Goal: Task Accomplishment & Management: Use online tool/utility

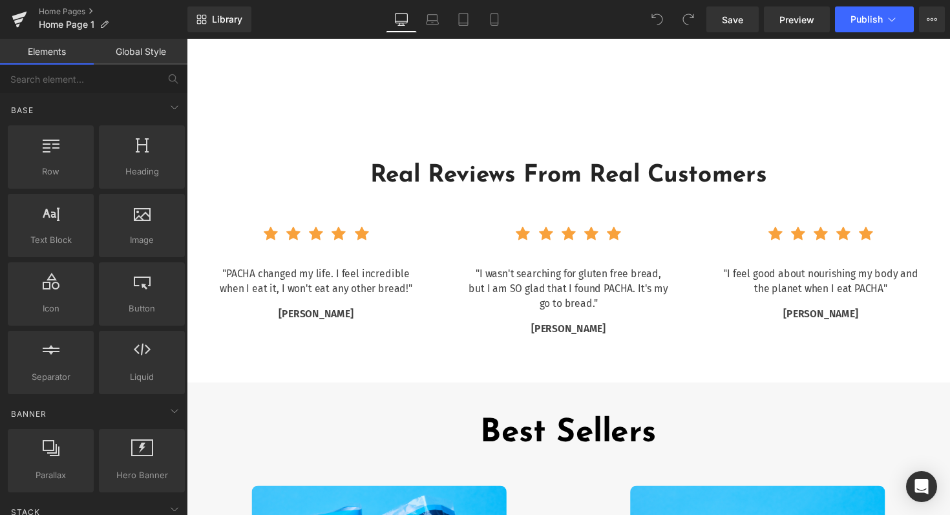
scroll to position [2279, 0]
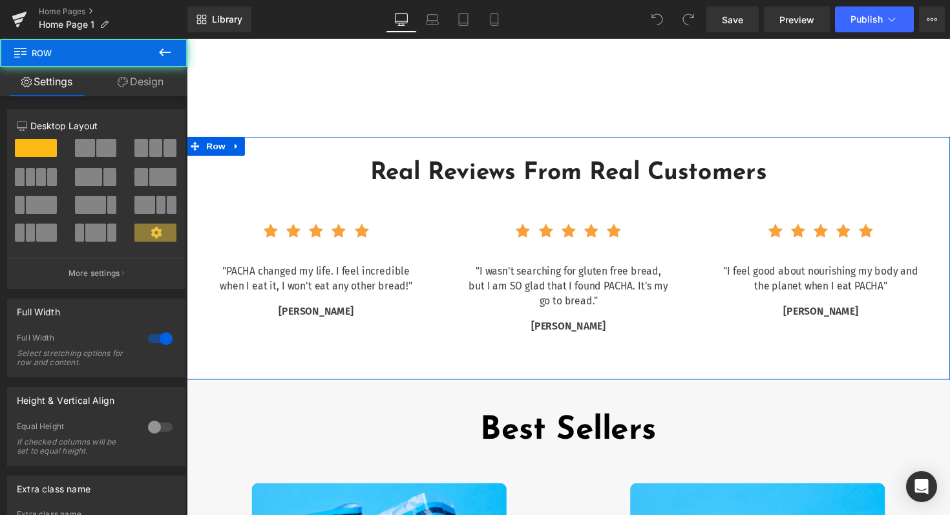
click at [511, 378] on div "Real Reviews From Real Customers Heading Row Icon Icon Icon Icon Icon Icon List…" at bounding box center [578, 264] width 782 height 249
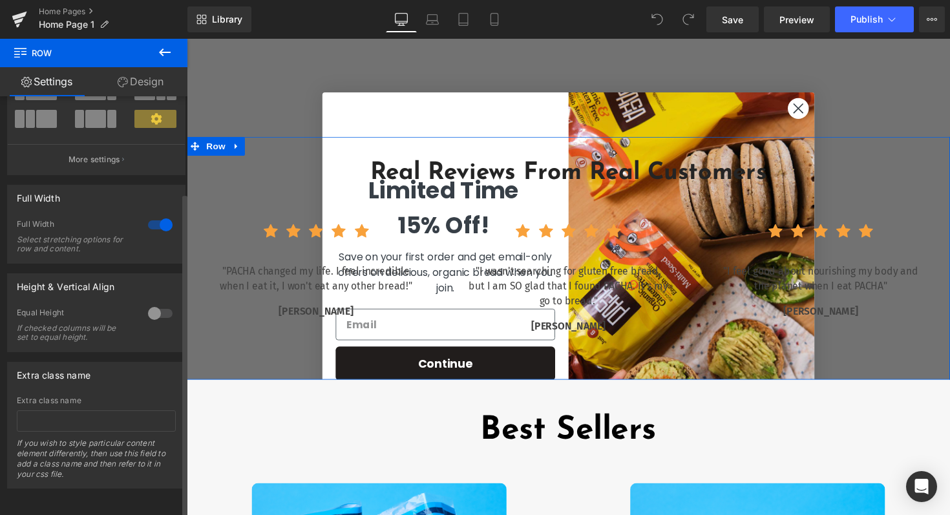
scroll to position [0, 0]
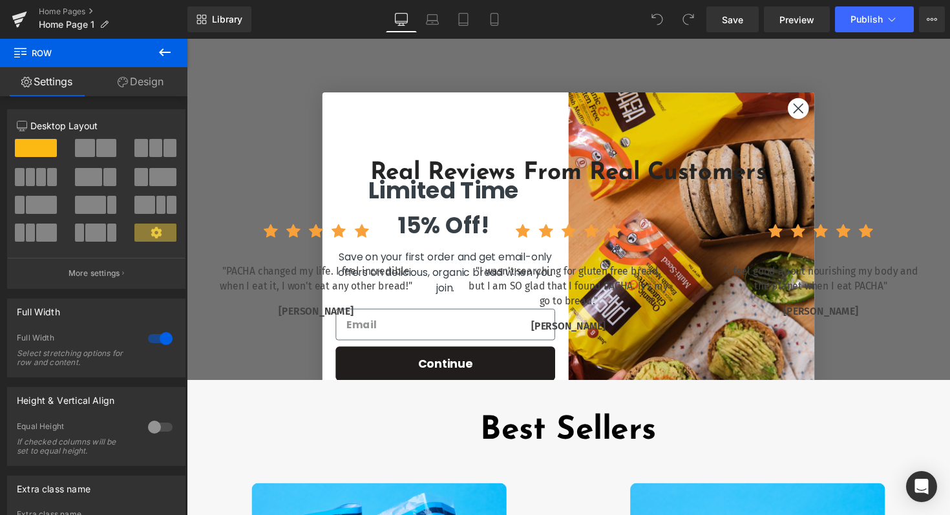
click at [166, 52] on icon at bounding box center [165, 52] width 12 height 8
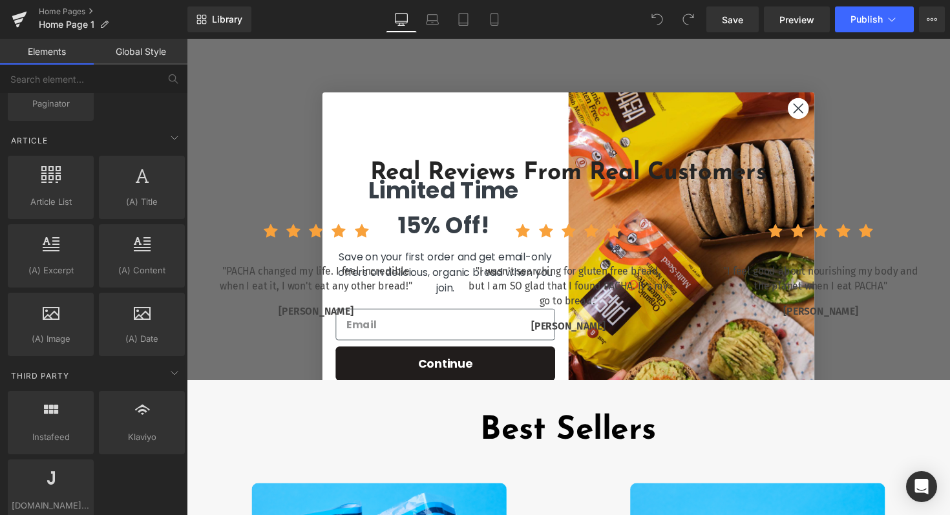
scroll to position [2499, 0]
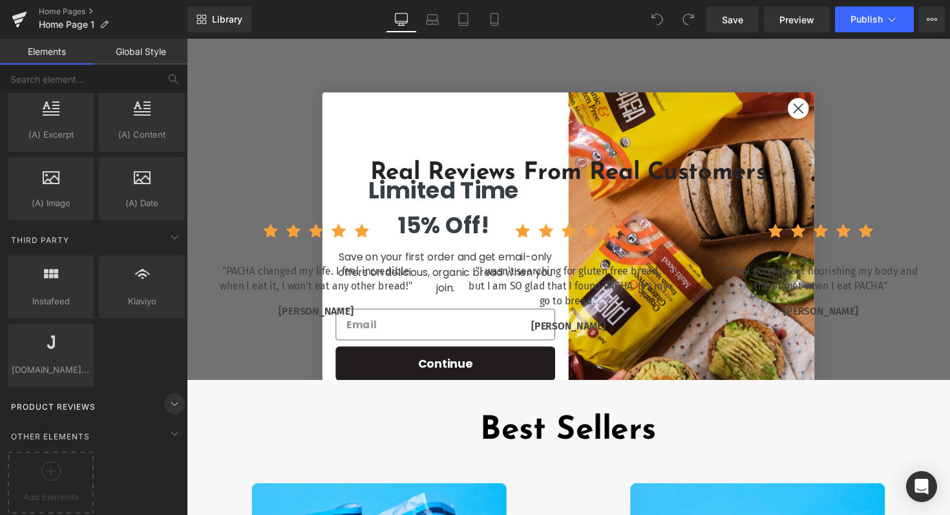
click at [170, 398] on icon at bounding box center [175, 404] width 16 height 16
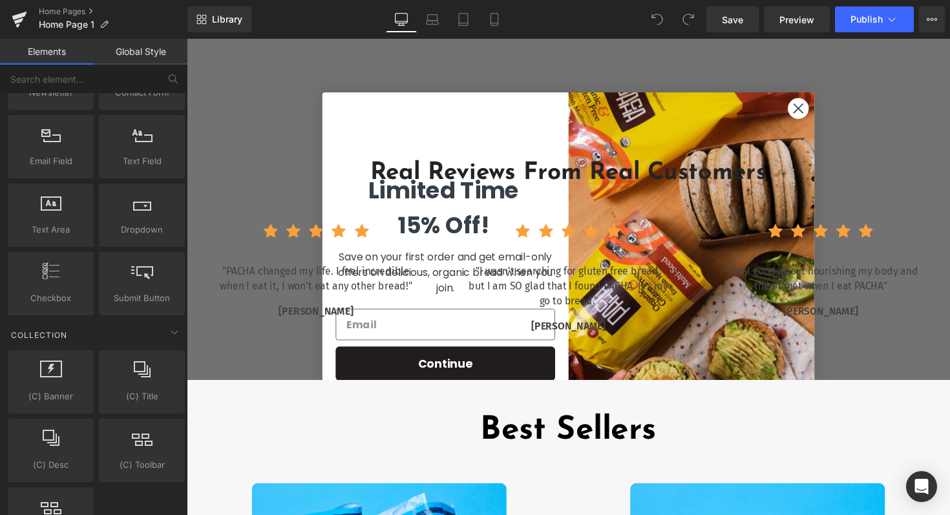
scroll to position [1921, 0]
click at [105, 85] on input "text" at bounding box center [79, 79] width 159 height 28
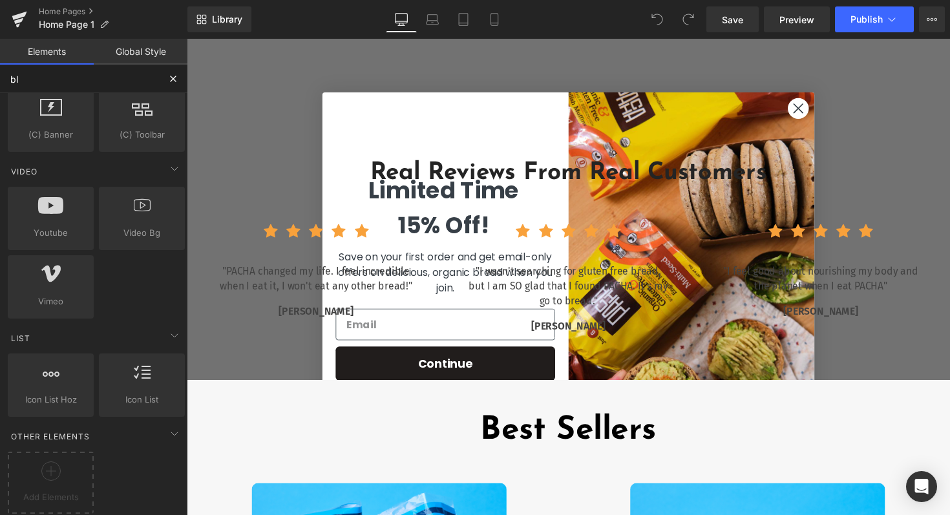
scroll to position [0, 0]
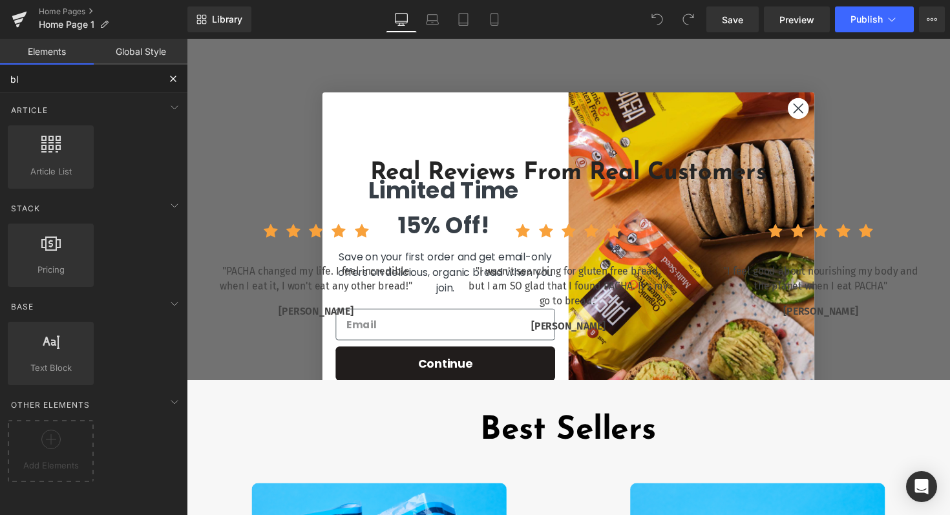
type input "b"
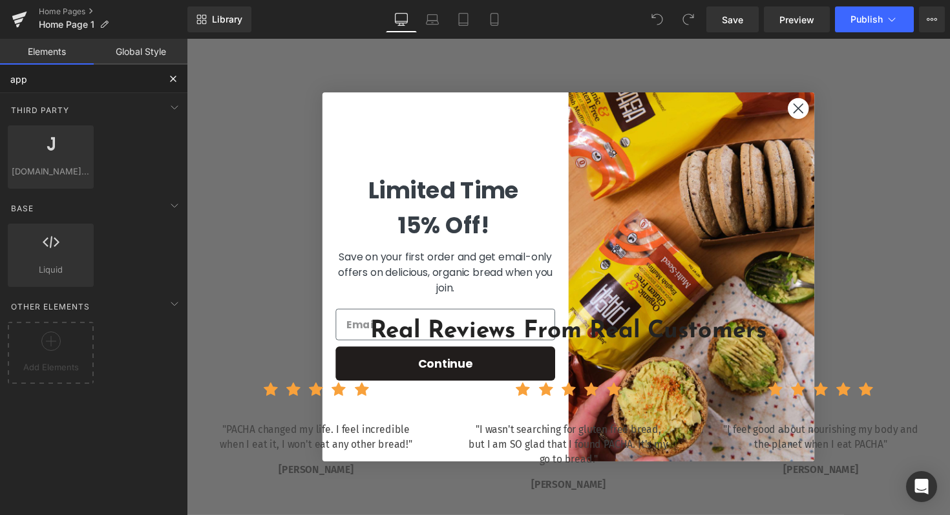
scroll to position [2193, 0]
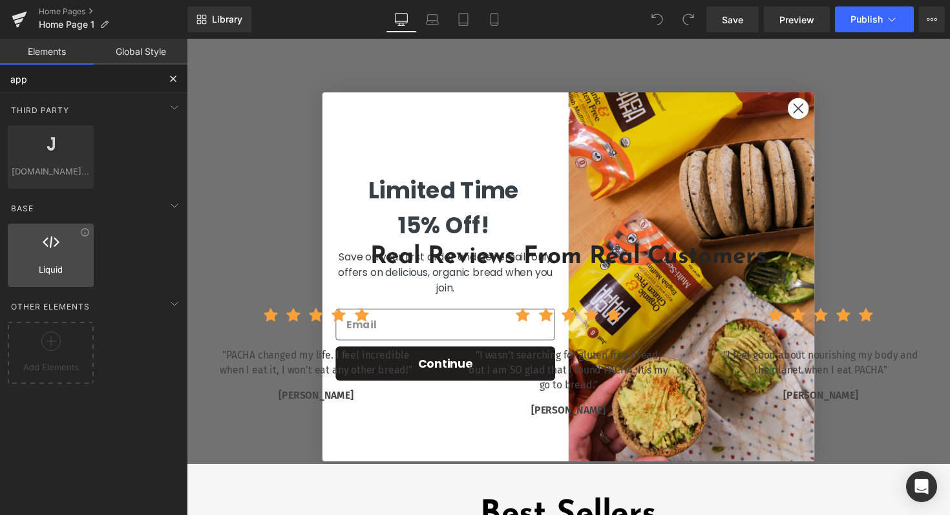
click at [40, 267] on span "Liquid" at bounding box center [51, 270] width 78 height 14
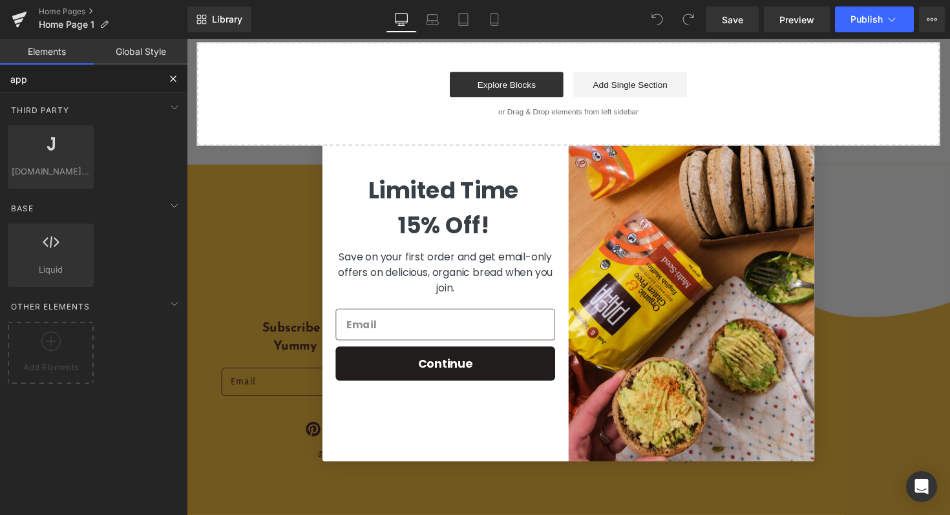
scroll to position [3607, 0]
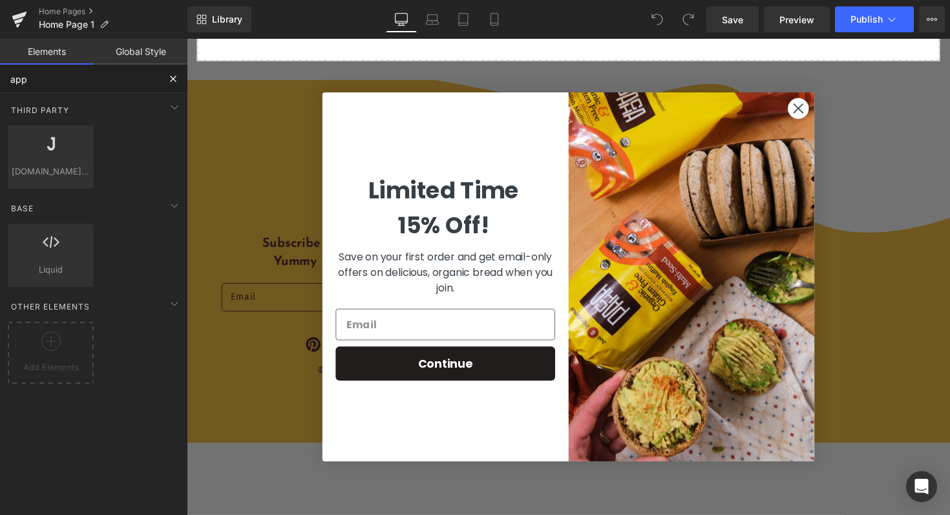
type input "app"
click at [817, 114] on circle "Close dialog" at bounding box center [813, 110] width 21 height 21
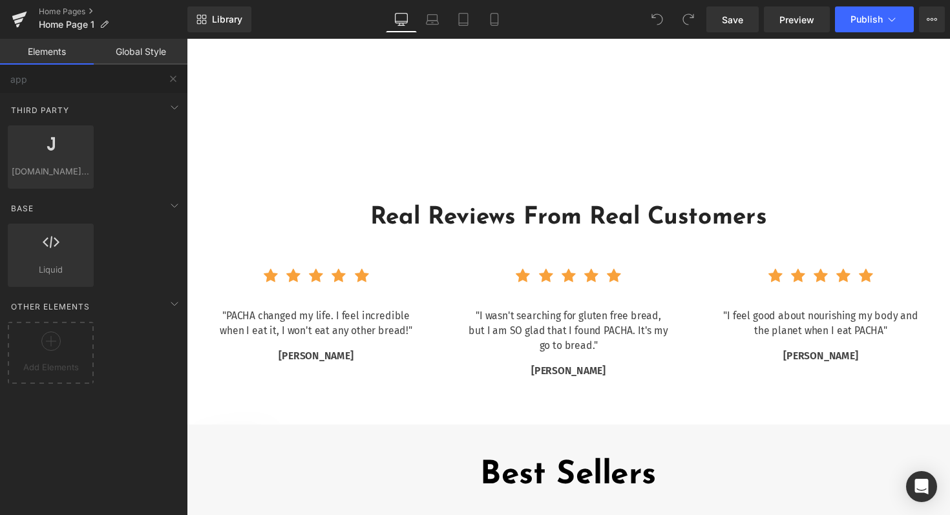
scroll to position [2260, 0]
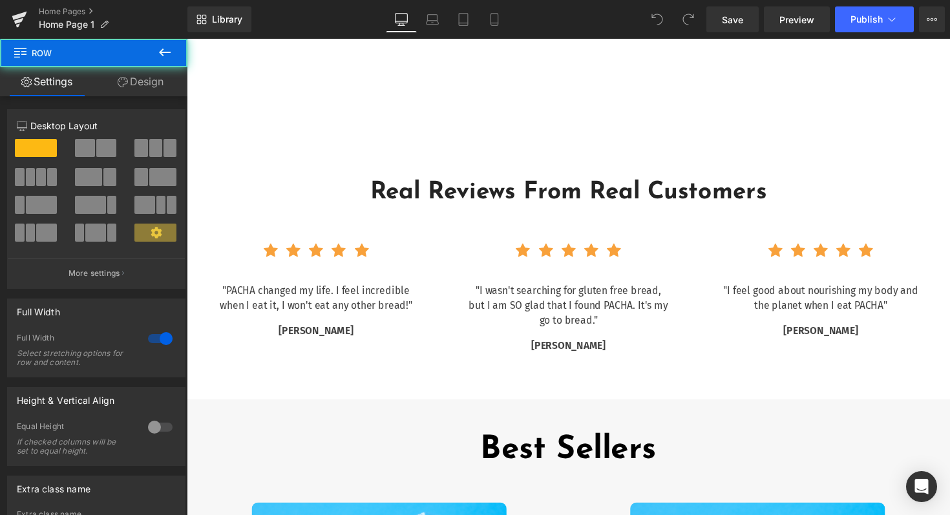
click at [553, 399] on div "Real Reviews From Real Customers Heading Row Icon Icon Icon Icon Icon Icon List…" at bounding box center [578, 283] width 782 height 249
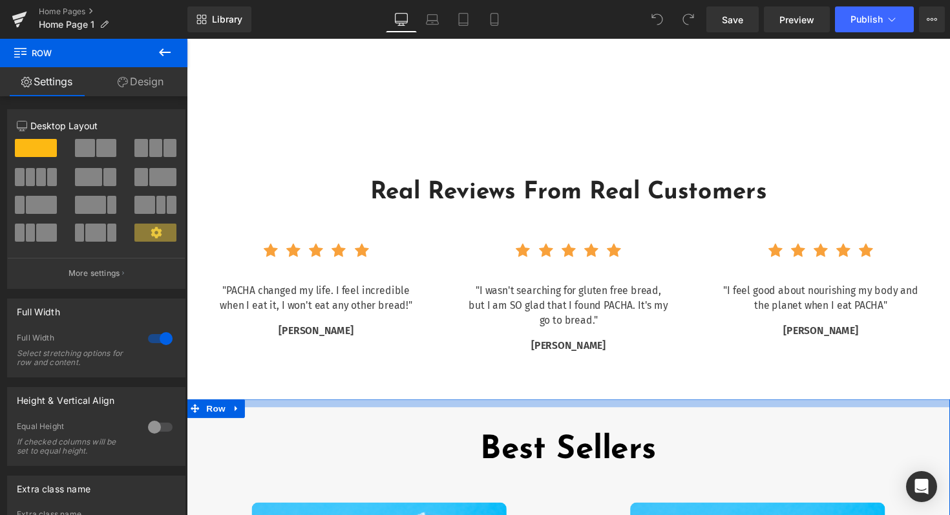
click at [571, 408] on div at bounding box center [578, 412] width 782 height 8
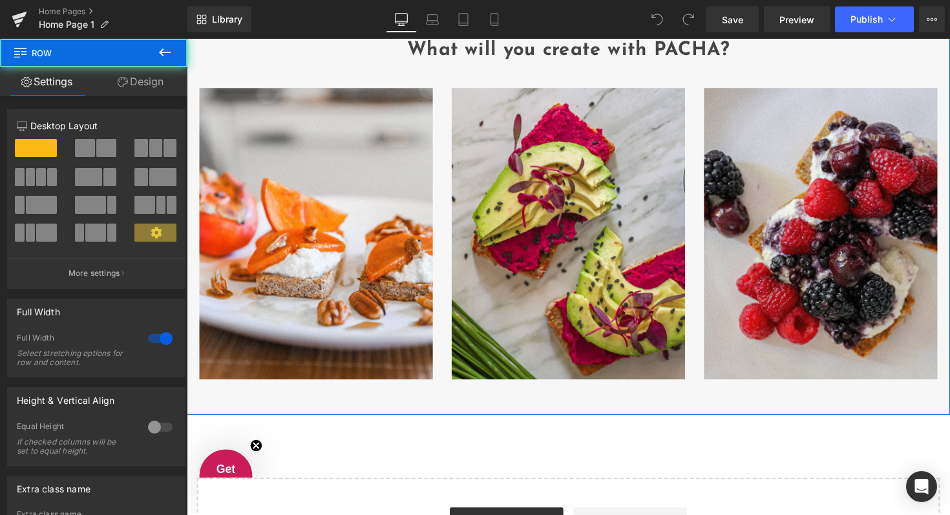
scroll to position [3607, 0]
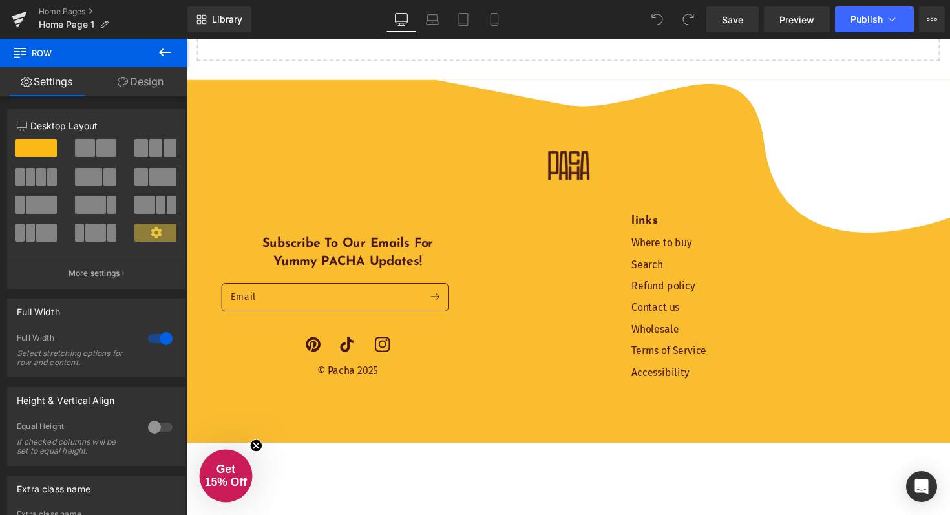
click at [546, 437] on footer "Subscribe to our emails for yummy PACHA updates! Email Opens in a new tab Pinte…" at bounding box center [578, 267] width 782 height 372
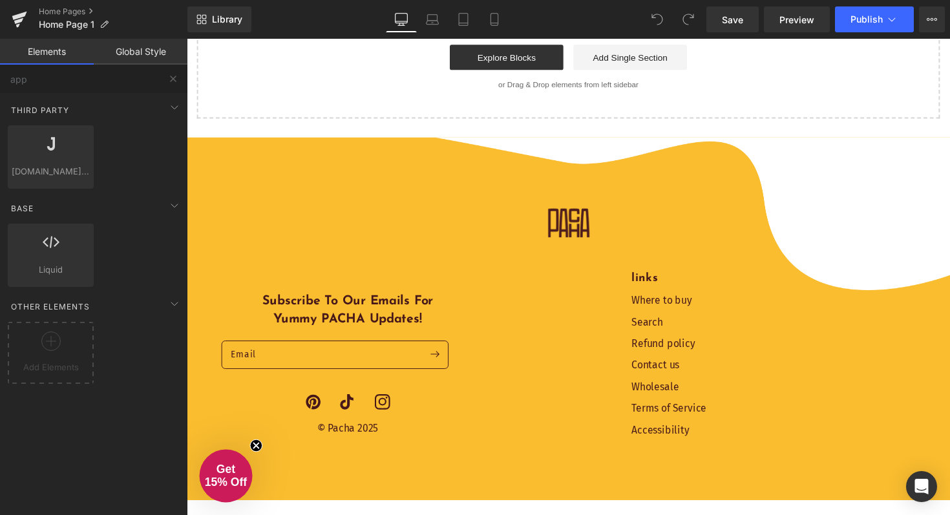
scroll to position [3386, 0]
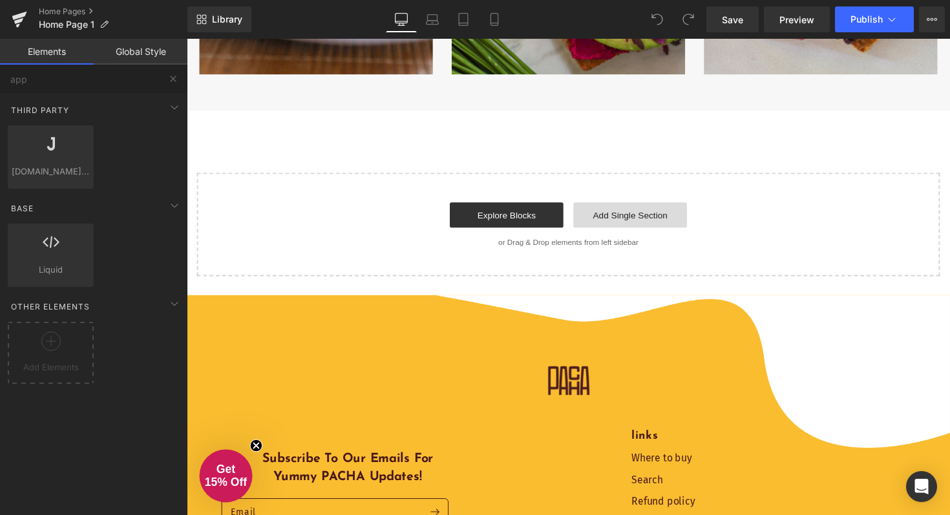
click at [627, 217] on link "Add Single Section" at bounding box center [641, 220] width 116 height 26
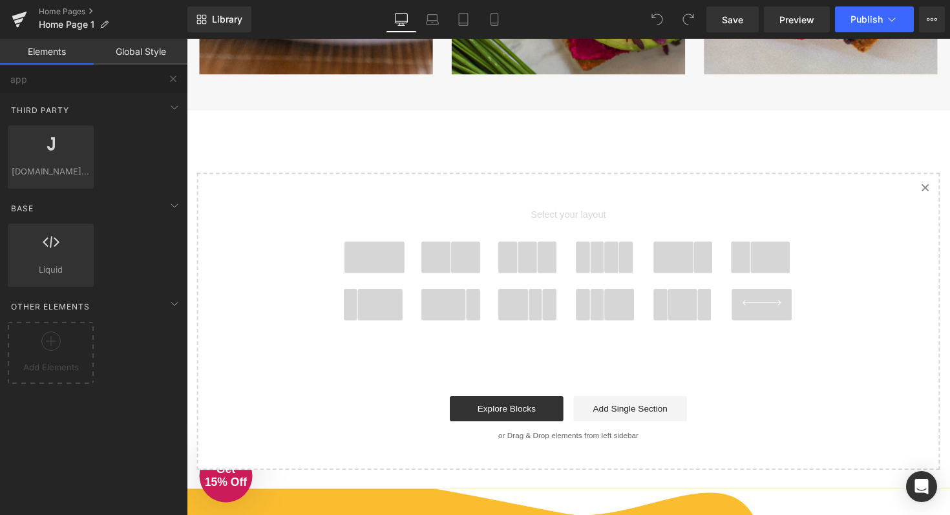
click at [404, 268] on span at bounding box center [380, 263] width 62 height 32
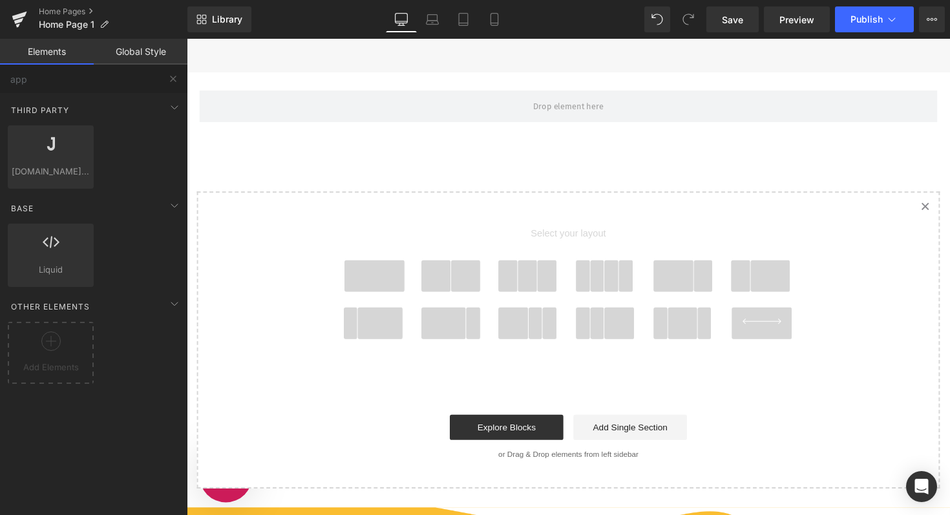
scroll to position [3433, 0]
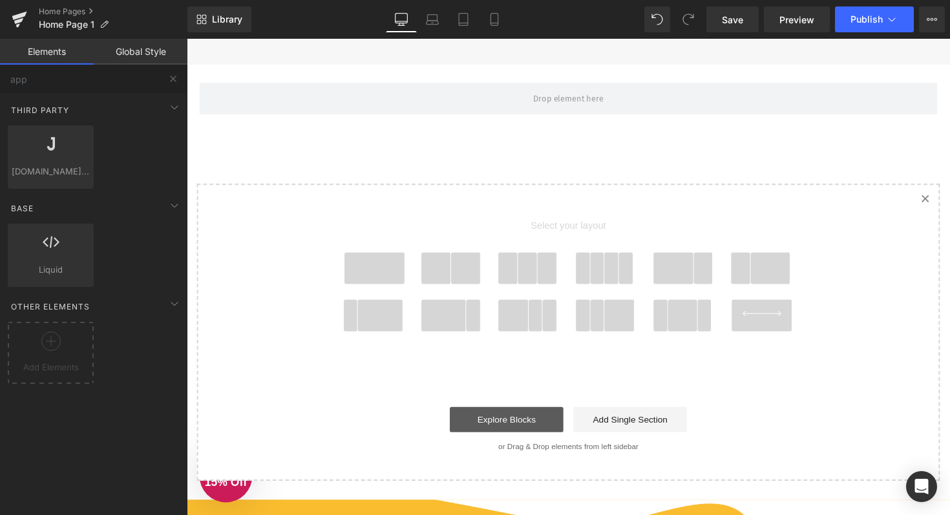
click at [522, 427] on link "Explore Blocks" at bounding box center [514, 429] width 116 height 26
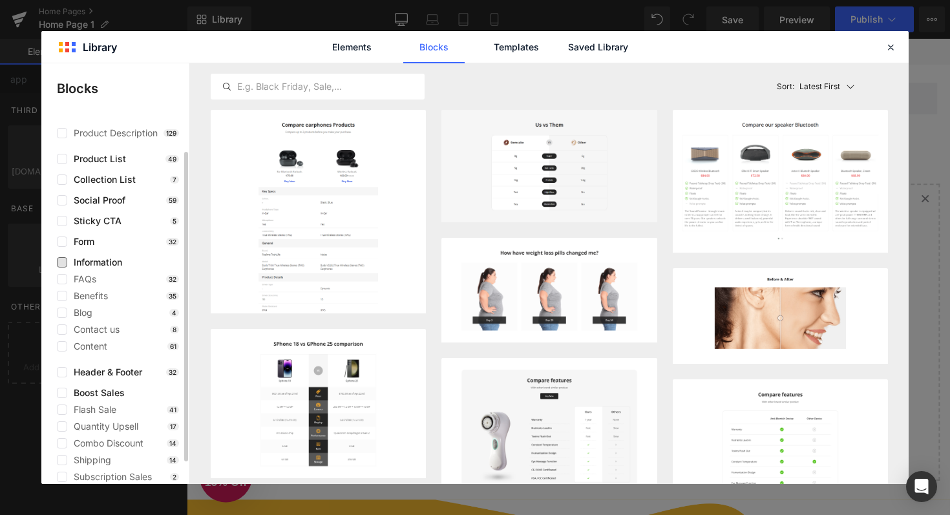
scroll to position [0, 0]
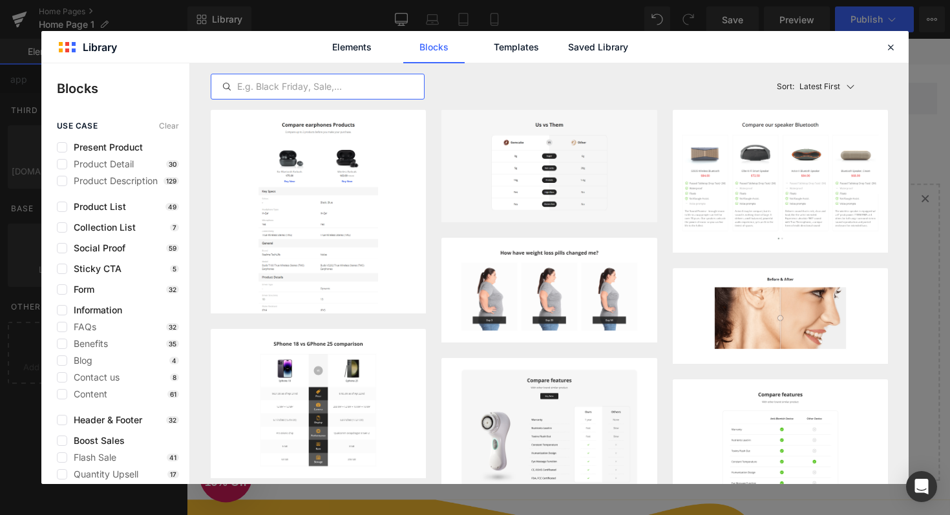
click at [353, 80] on input "text" at bounding box center [317, 87] width 213 height 16
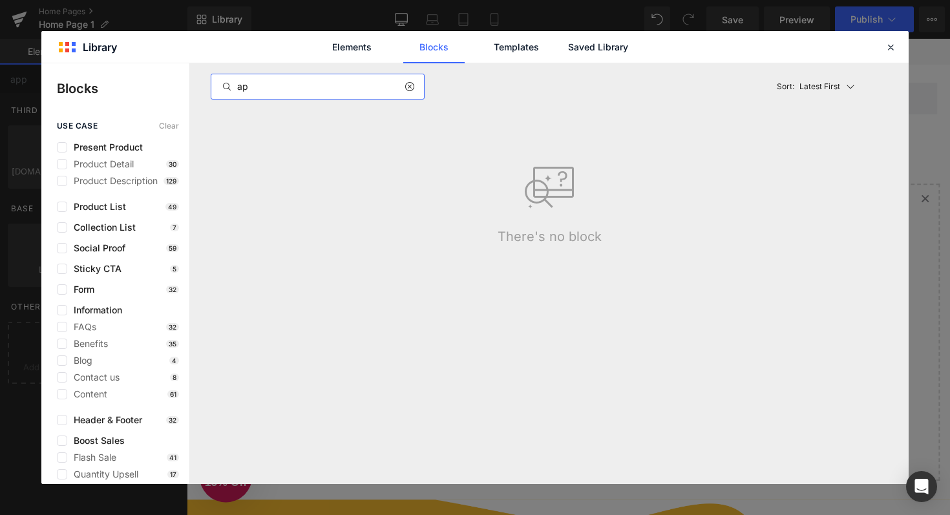
type input "a"
type input "b"
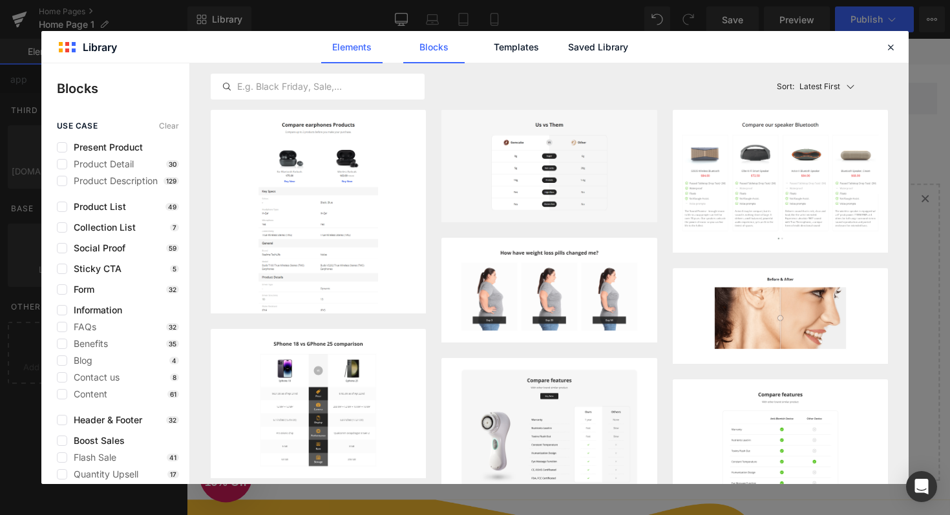
click at [363, 44] on link "Elements" at bounding box center [351, 47] width 61 height 32
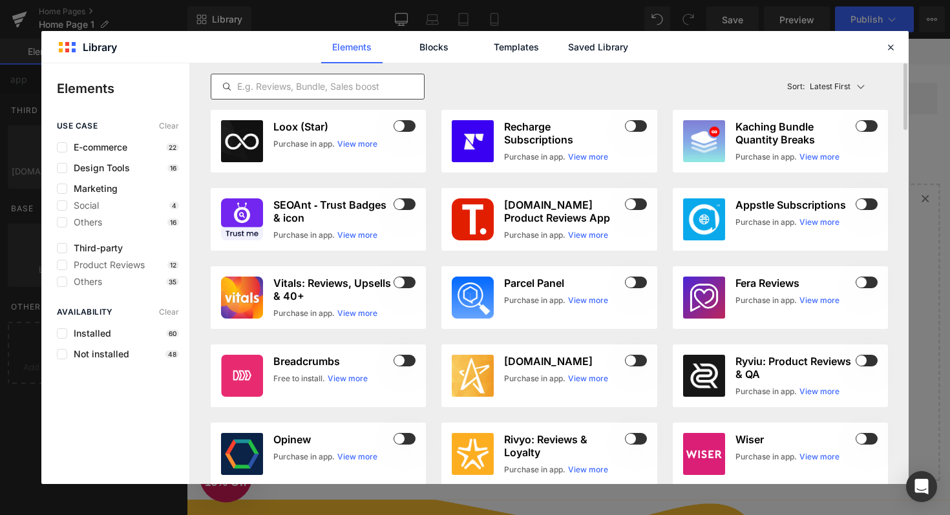
click at [354, 89] on input "text" at bounding box center [317, 87] width 213 height 16
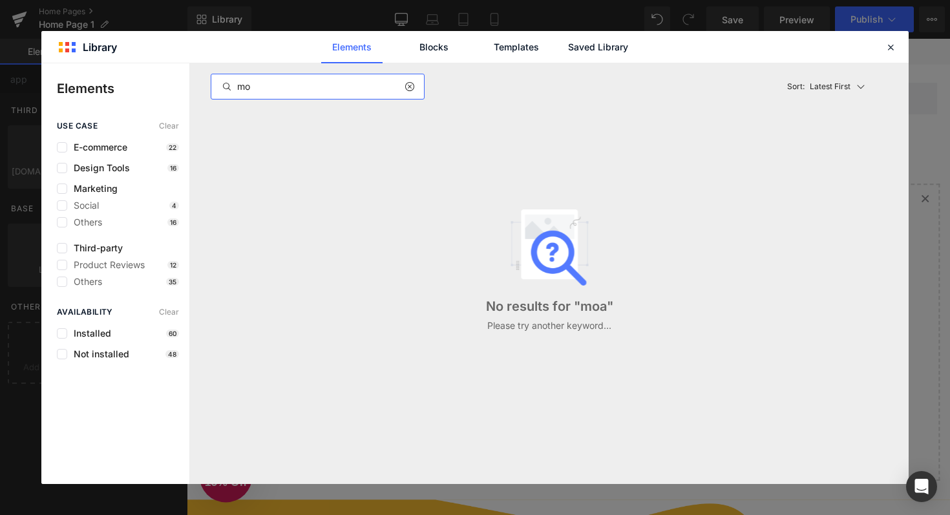
type input "m"
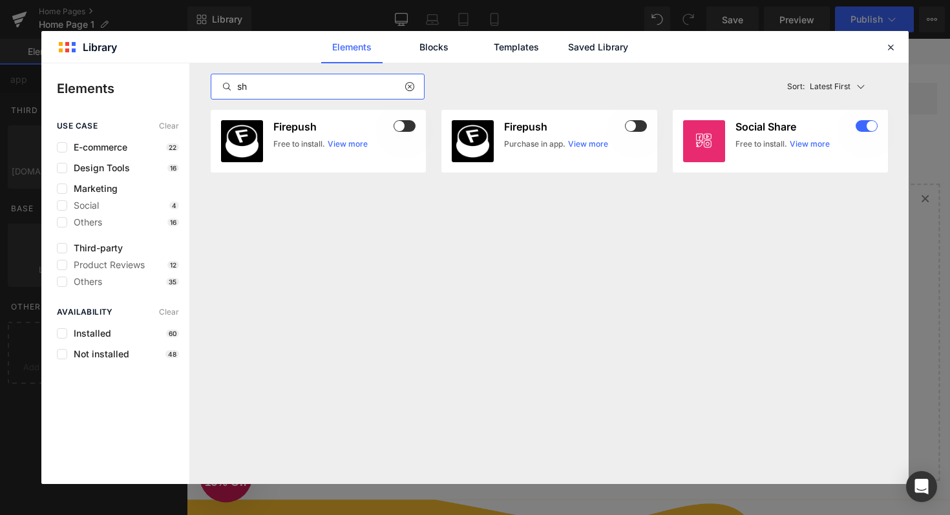
type input "s"
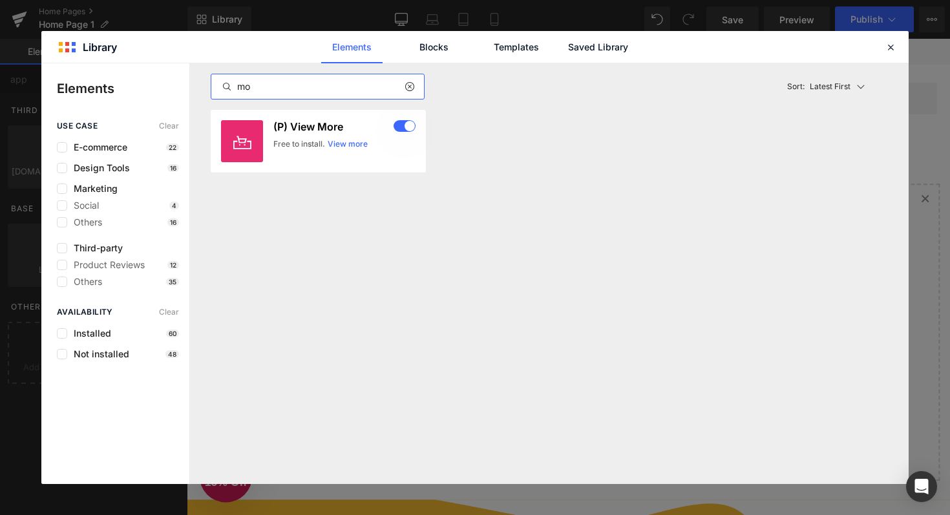
type input "m"
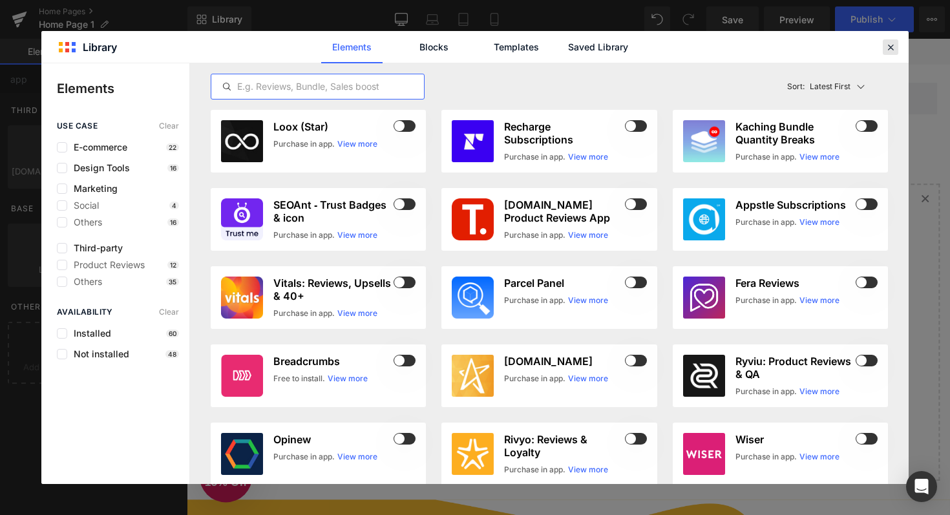
click at [886, 50] on icon at bounding box center [891, 47] width 12 height 12
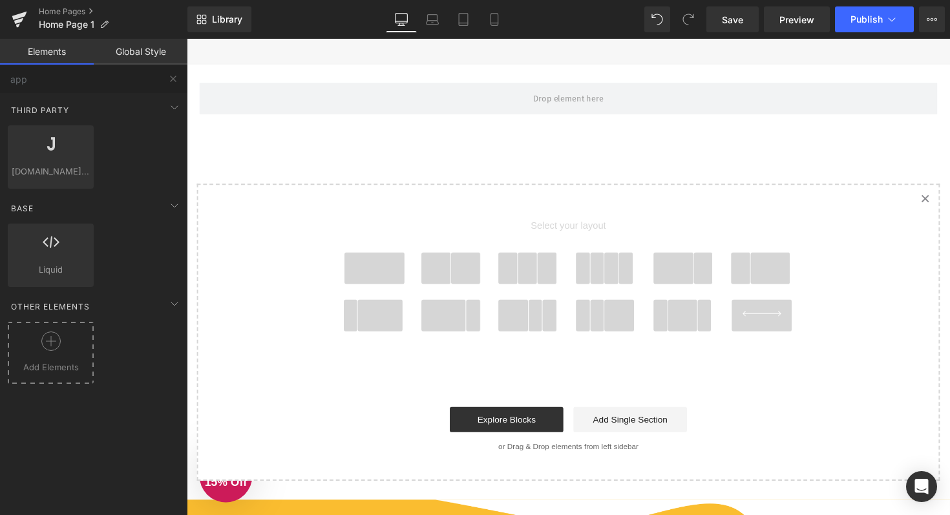
click at [54, 349] on circle at bounding box center [50, 341] width 19 height 19
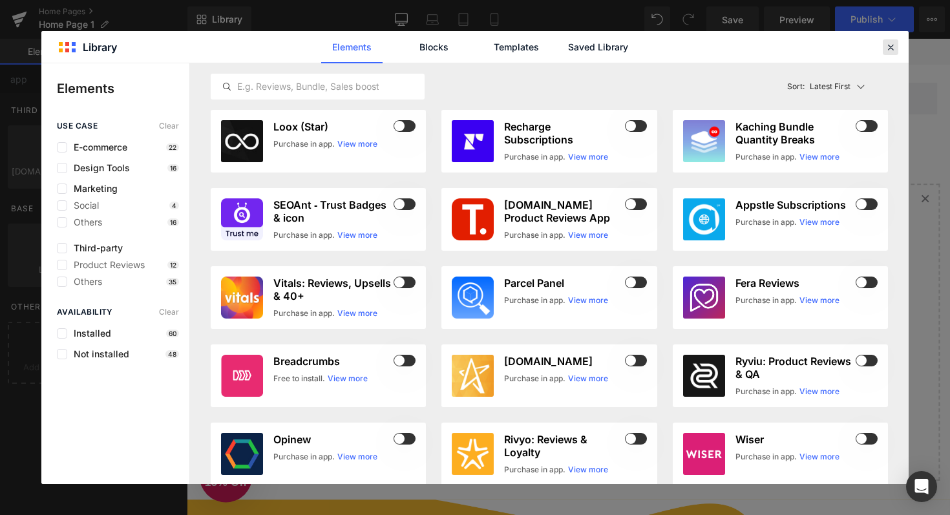
click at [892, 45] on icon at bounding box center [891, 47] width 12 height 12
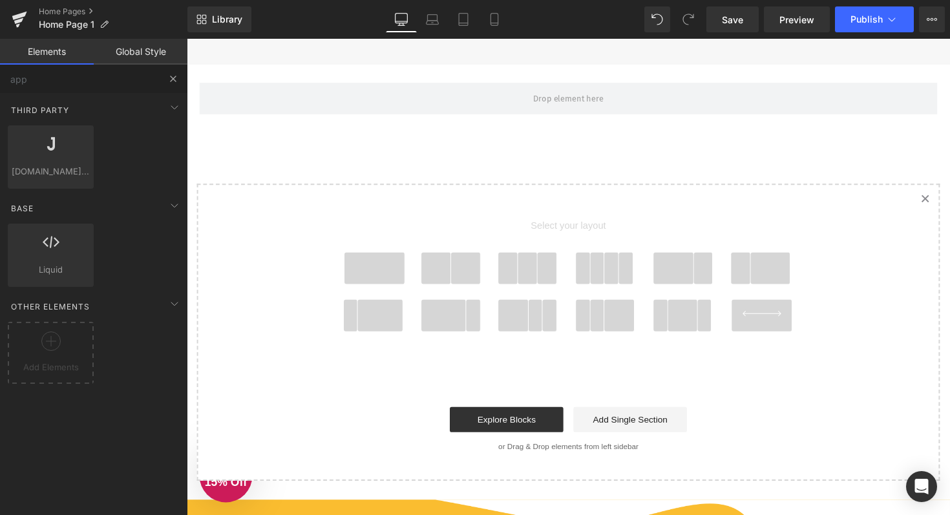
click at [166, 80] on button at bounding box center [173, 79] width 28 height 28
click at [70, 83] on input "app" at bounding box center [79, 79] width 159 height 28
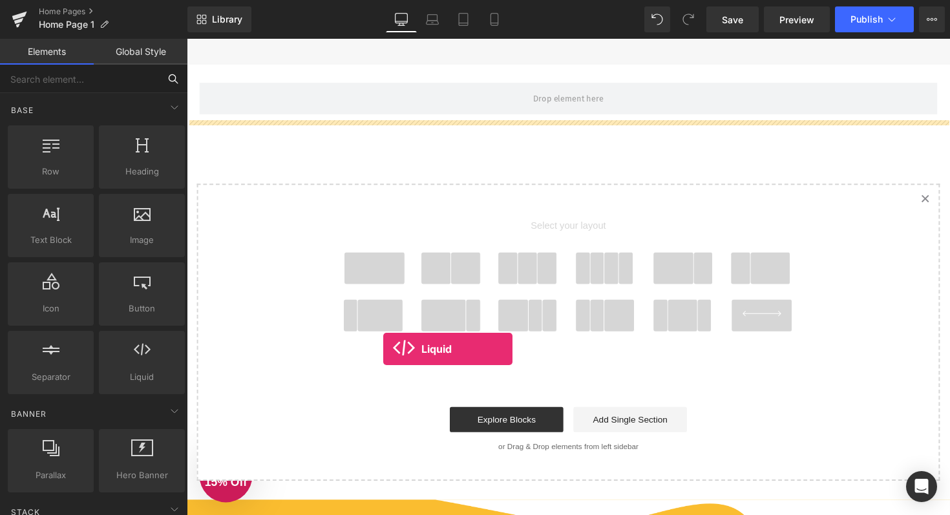
drag, startPoint x: 320, startPoint y: 411, endPoint x: 388, endPoint y: 357, distance: 86.5
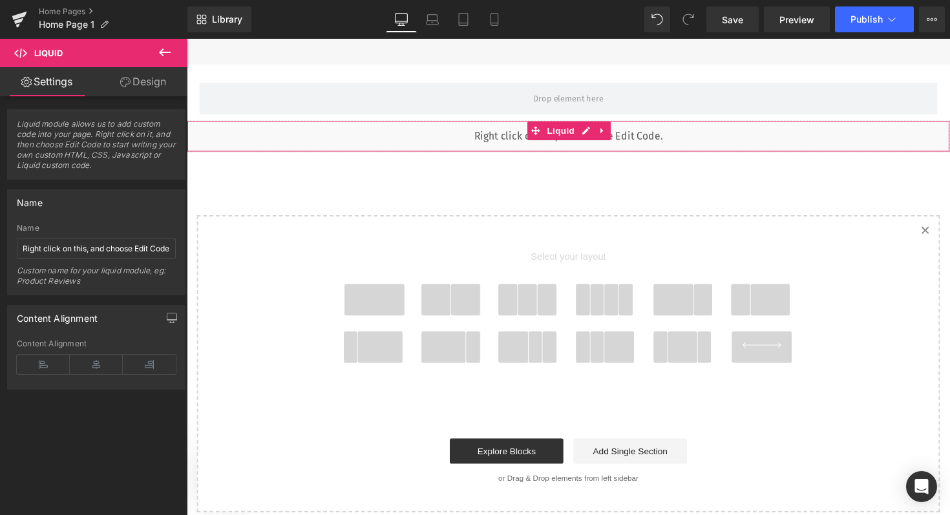
click at [151, 88] on link "Design" at bounding box center [143, 81] width 94 height 29
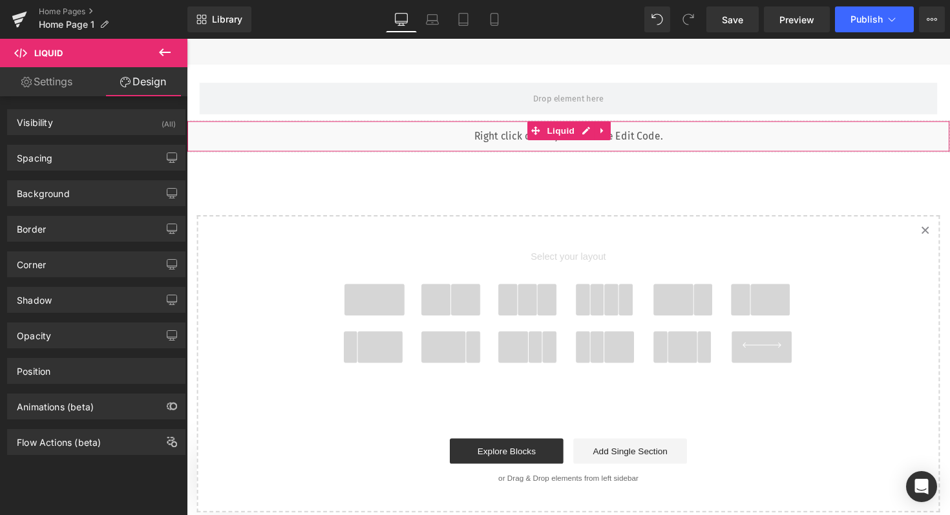
click at [58, 81] on link "Settings" at bounding box center [47, 81] width 94 height 29
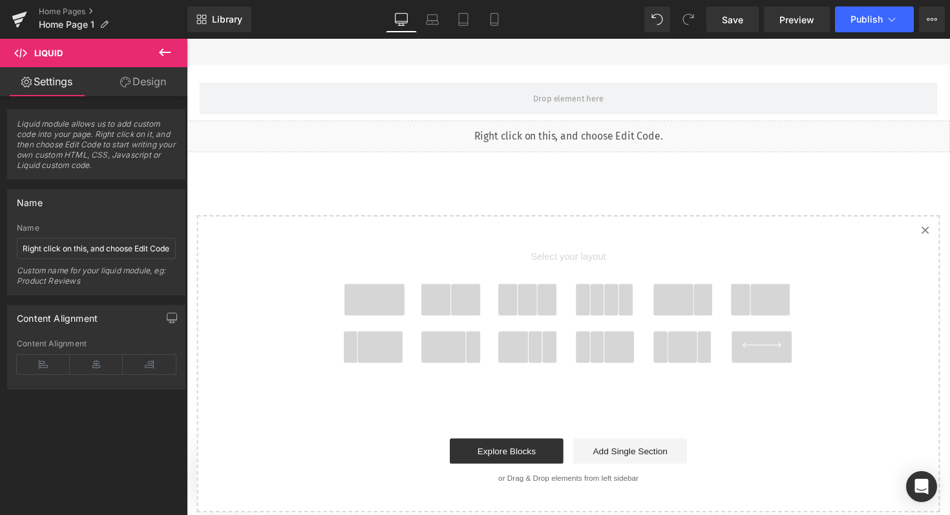
click at [160, 51] on icon at bounding box center [165, 52] width 12 height 8
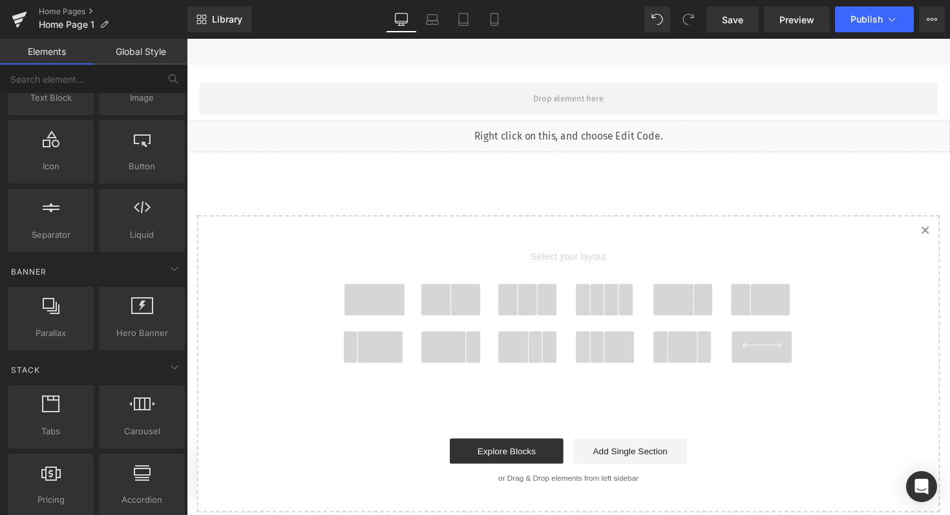
scroll to position [142, 0]
click at [938, 233] on link "Created with Sketch." at bounding box center [943, 235] width 28 height 28
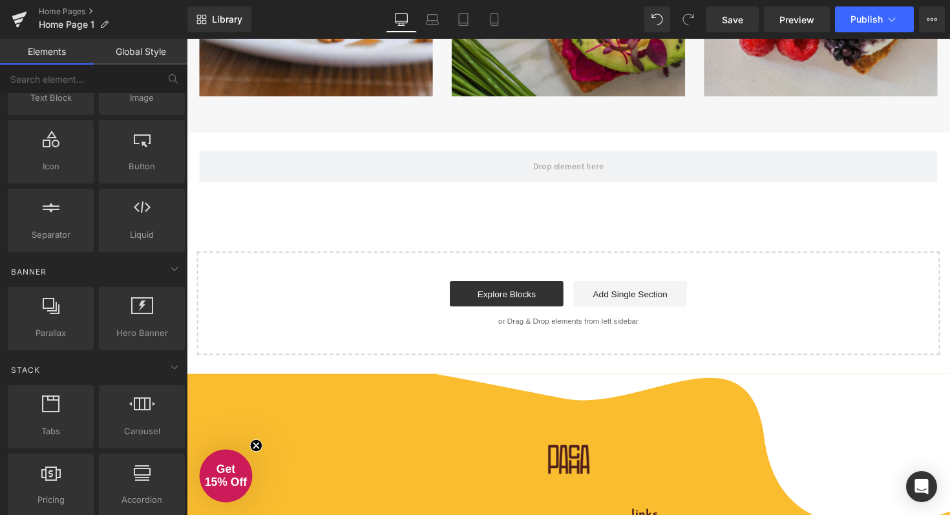
scroll to position [3364, 0]
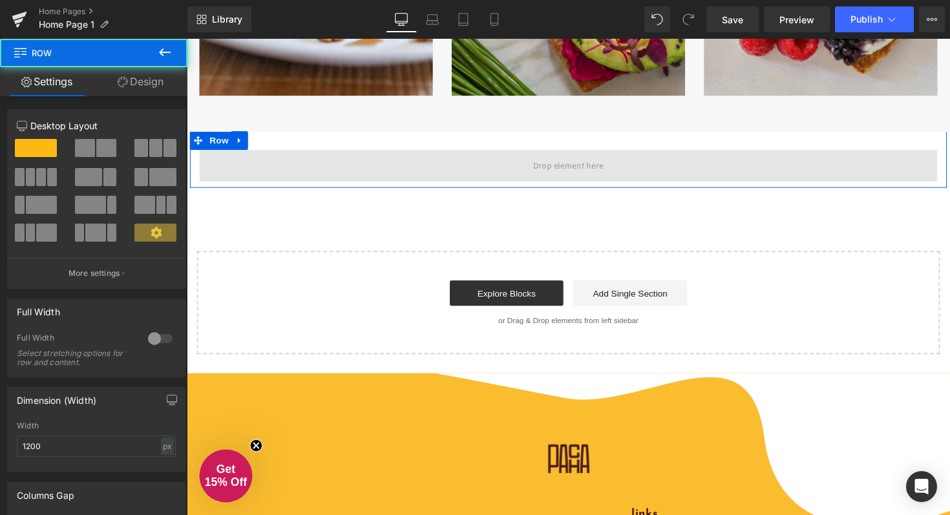
click at [497, 169] on span at bounding box center [578, 169] width 757 height 32
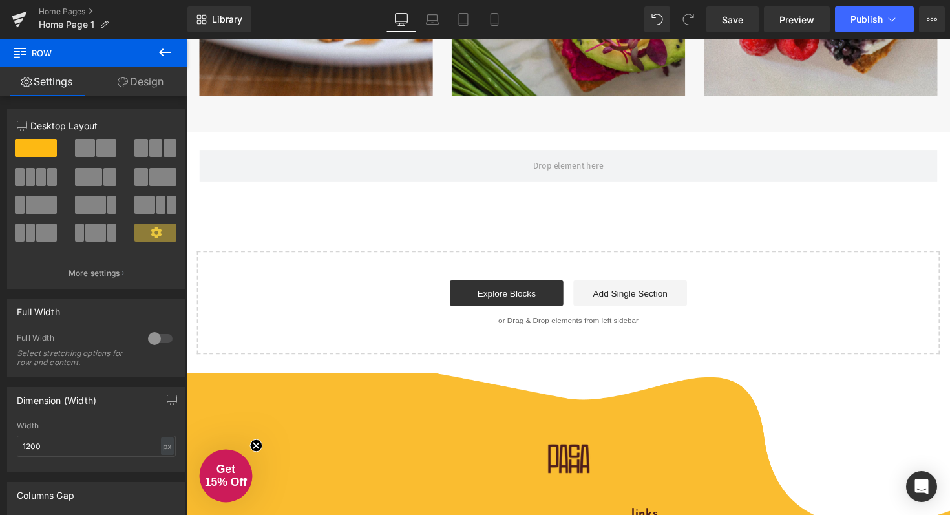
click at [162, 48] on icon at bounding box center [165, 53] width 16 height 16
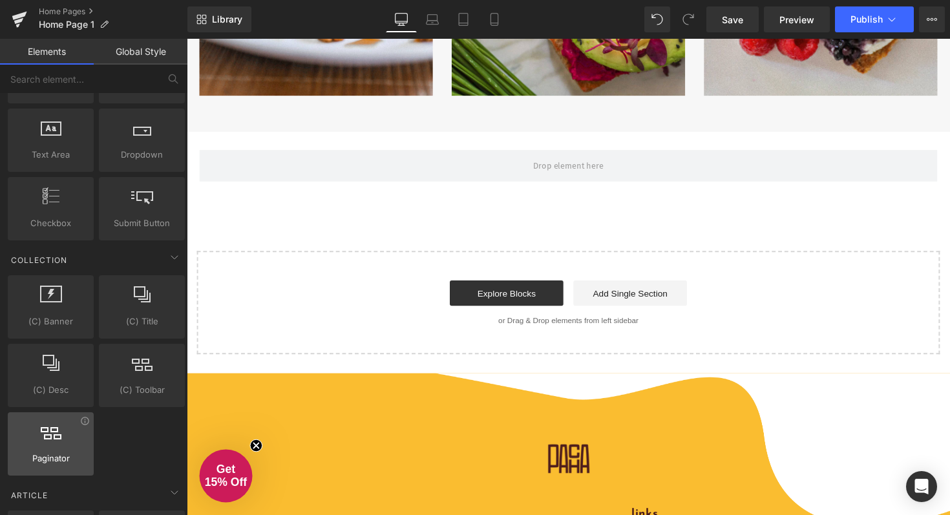
scroll to position [2231, 0]
